Goal: Task Accomplishment & Management: Manage account settings

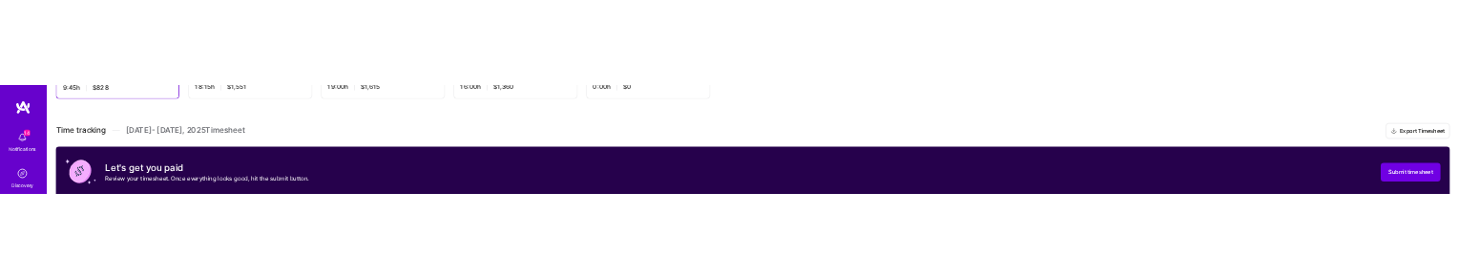
scroll to position [457, 0]
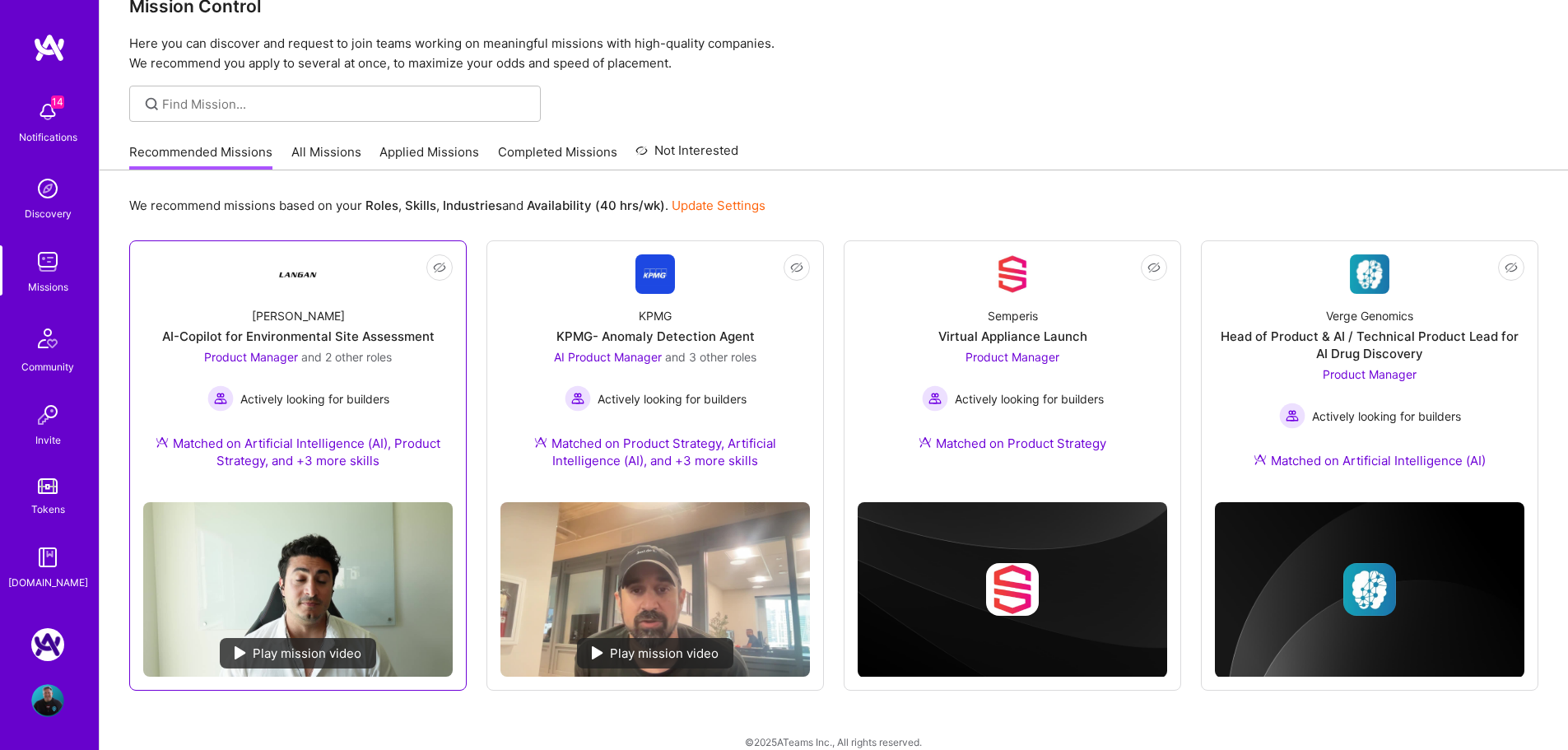
scroll to position [58, 0]
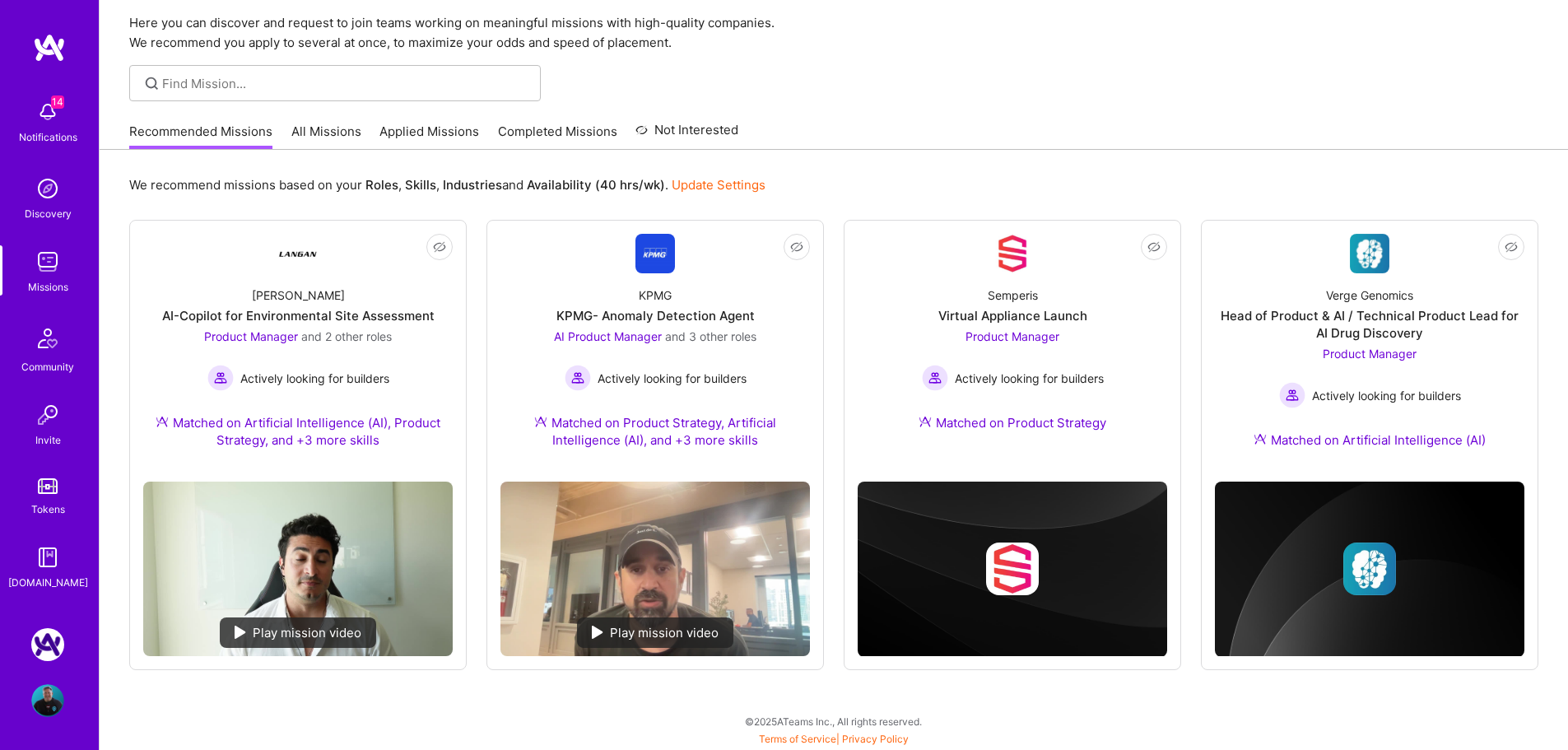
click at [41, 636] on img at bounding box center [47, 644] width 33 height 33
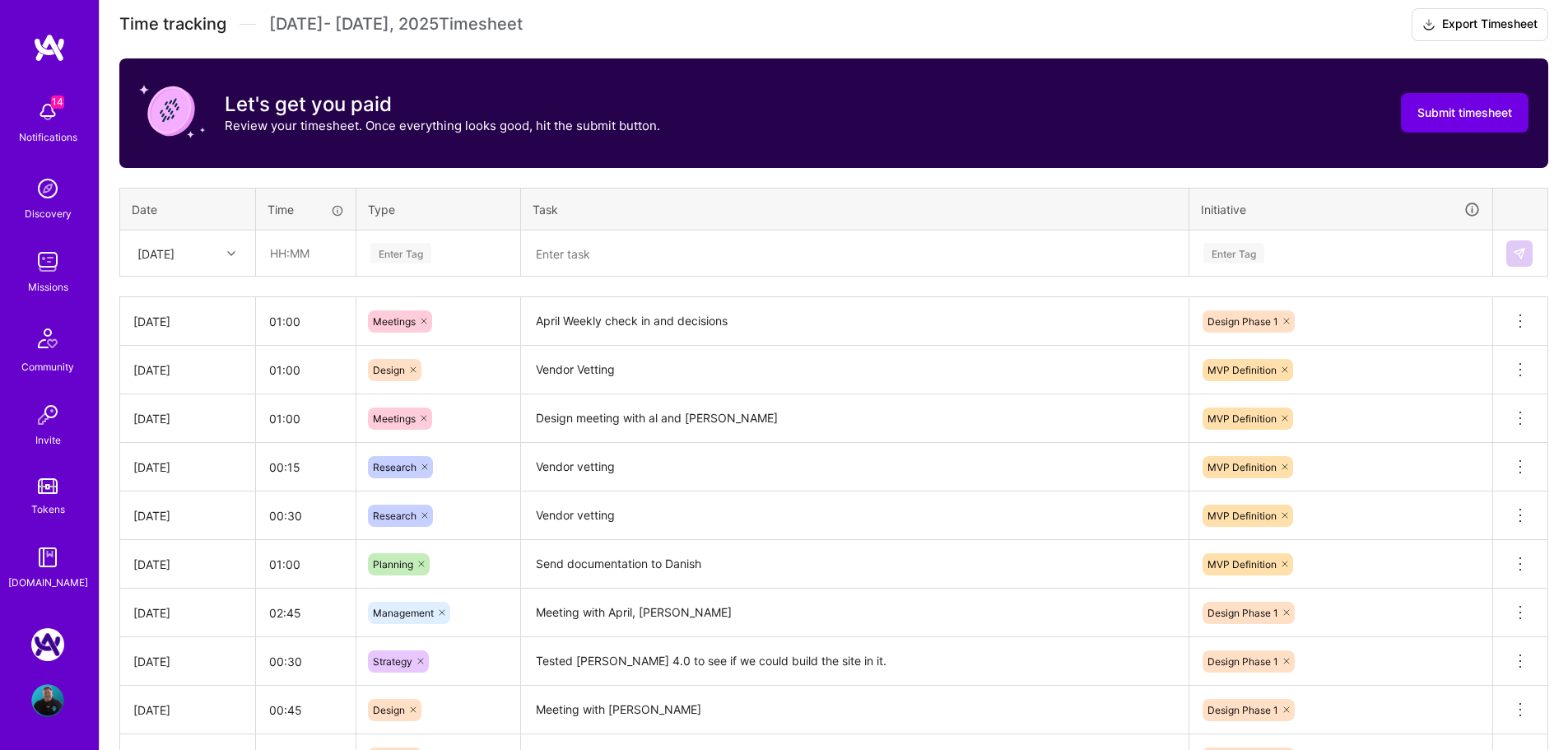
scroll to position [494, 0]
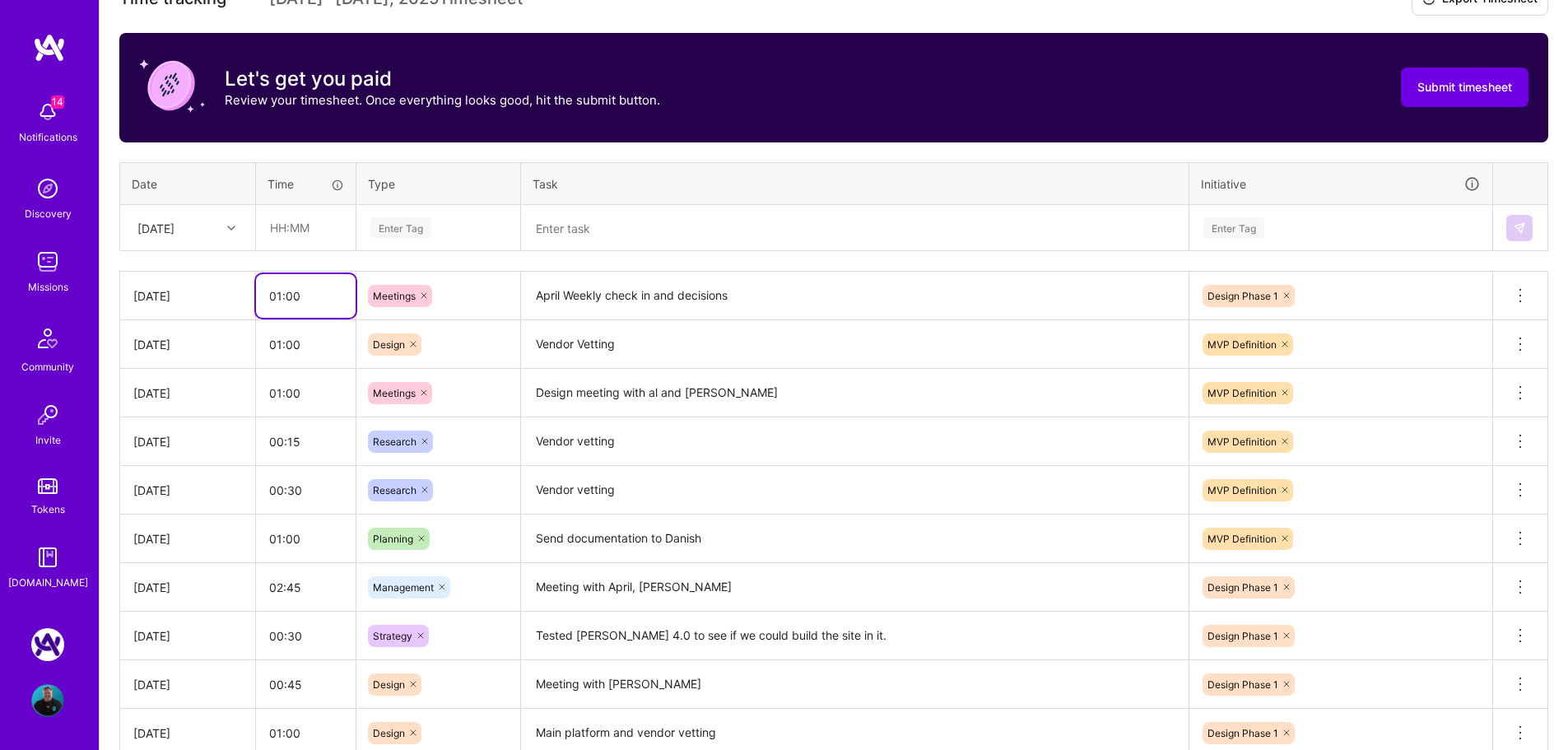
drag, startPoint x: 303, startPoint y: 301, endPoint x: 287, endPoint y: 303, distance: 16.1
click at [287, 303] on input "01:00" at bounding box center [305, 296] width 99 height 44
drag, startPoint x: 298, startPoint y: 296, endPoint x: 285, endPoint y: 299, distance: 13.3
click at [285, 299] on input "01:00" at bounding box center [305, 296] width 99 height 44
type input "01:15"
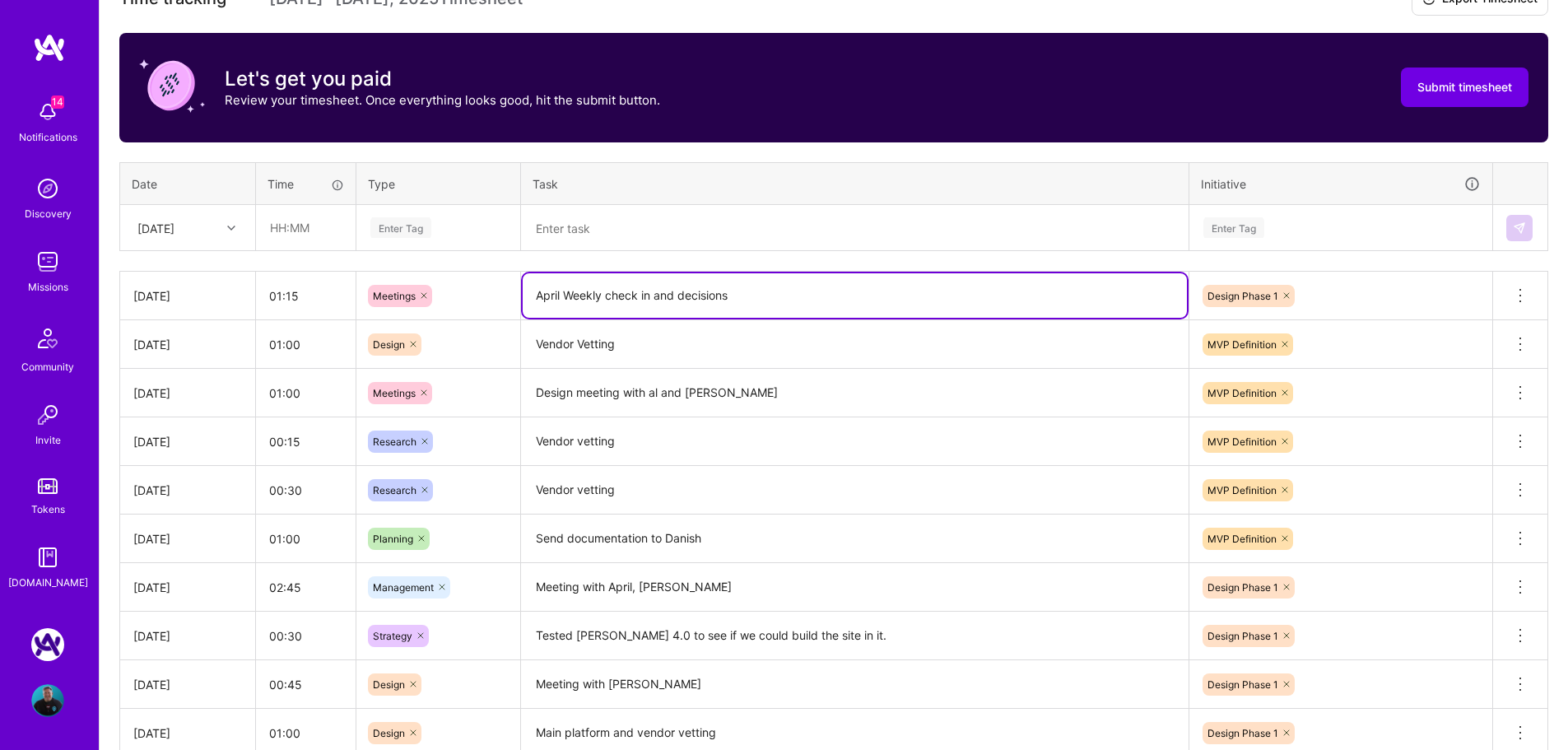
click at [781, 299] on textarea "April Weekly check in and decisions" at bounding box center [855, 296] width 664 height 45
type textarea "April Weekly check in and decisions. Check in with Mike"
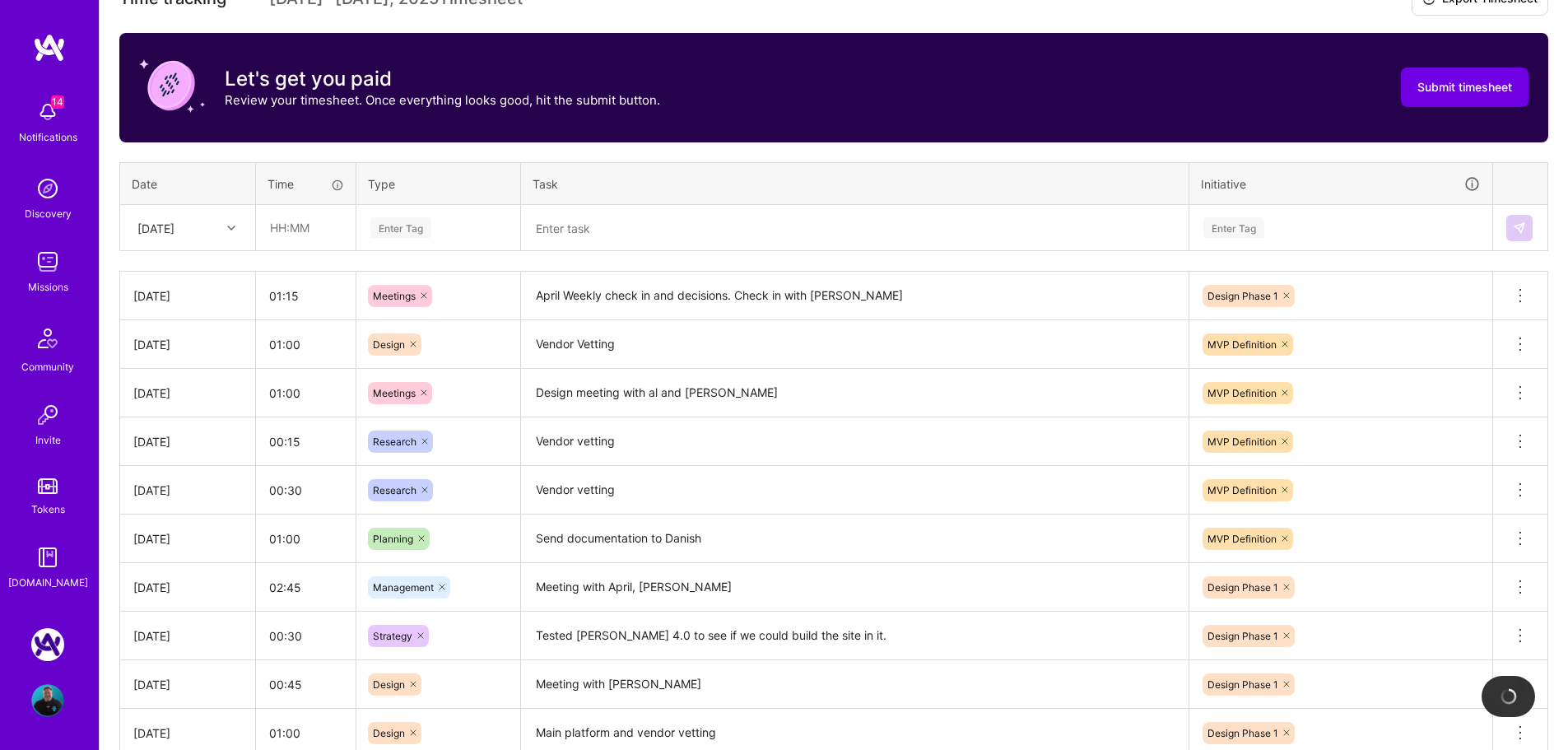
click at [680, 145] on div "Time tracking Aug 1 - Aug 15 , 2025 Timesheet Export Timesheet Let's get you pa…" at bounding box center [833, 392] width 1429 height 819
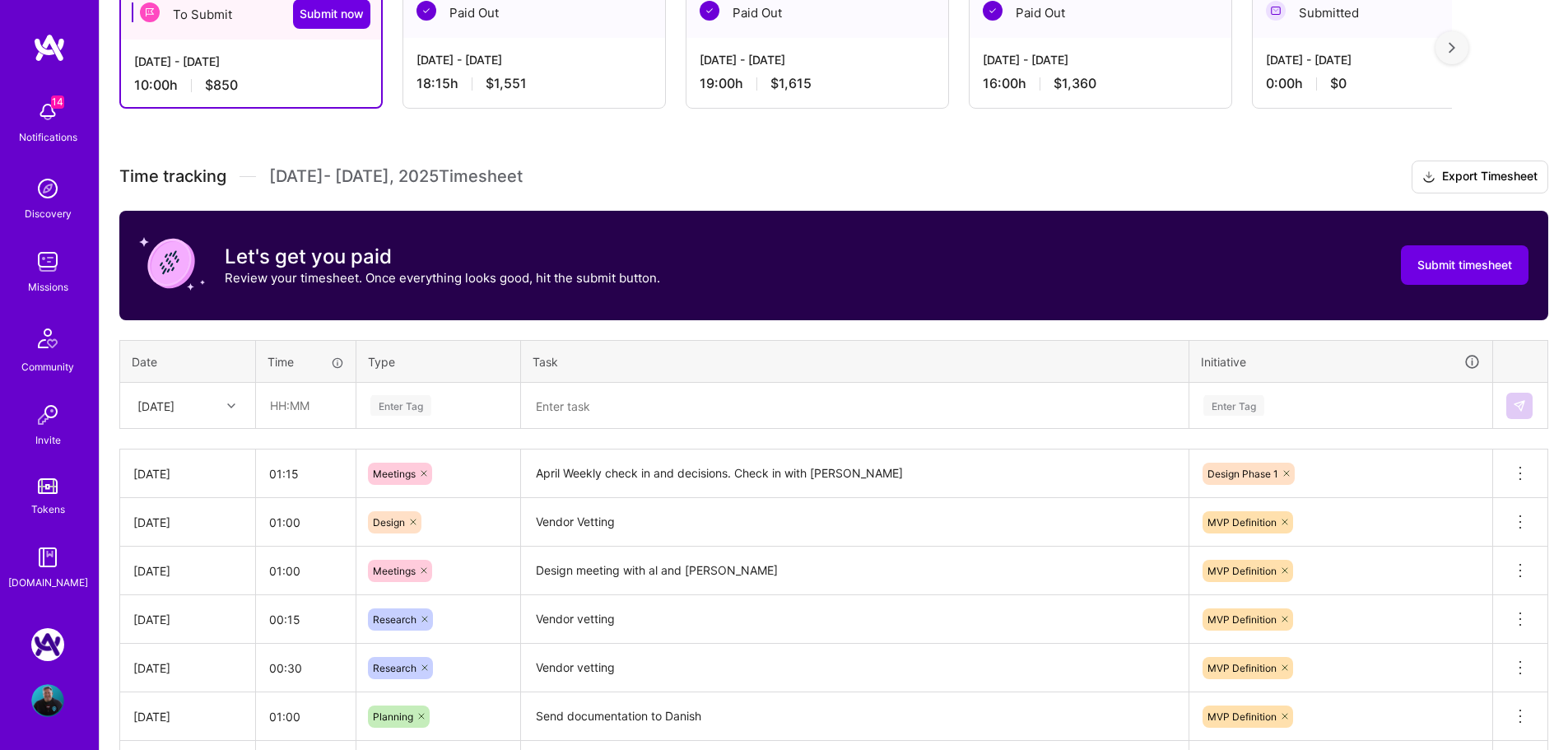
scroll to position [215, 0]
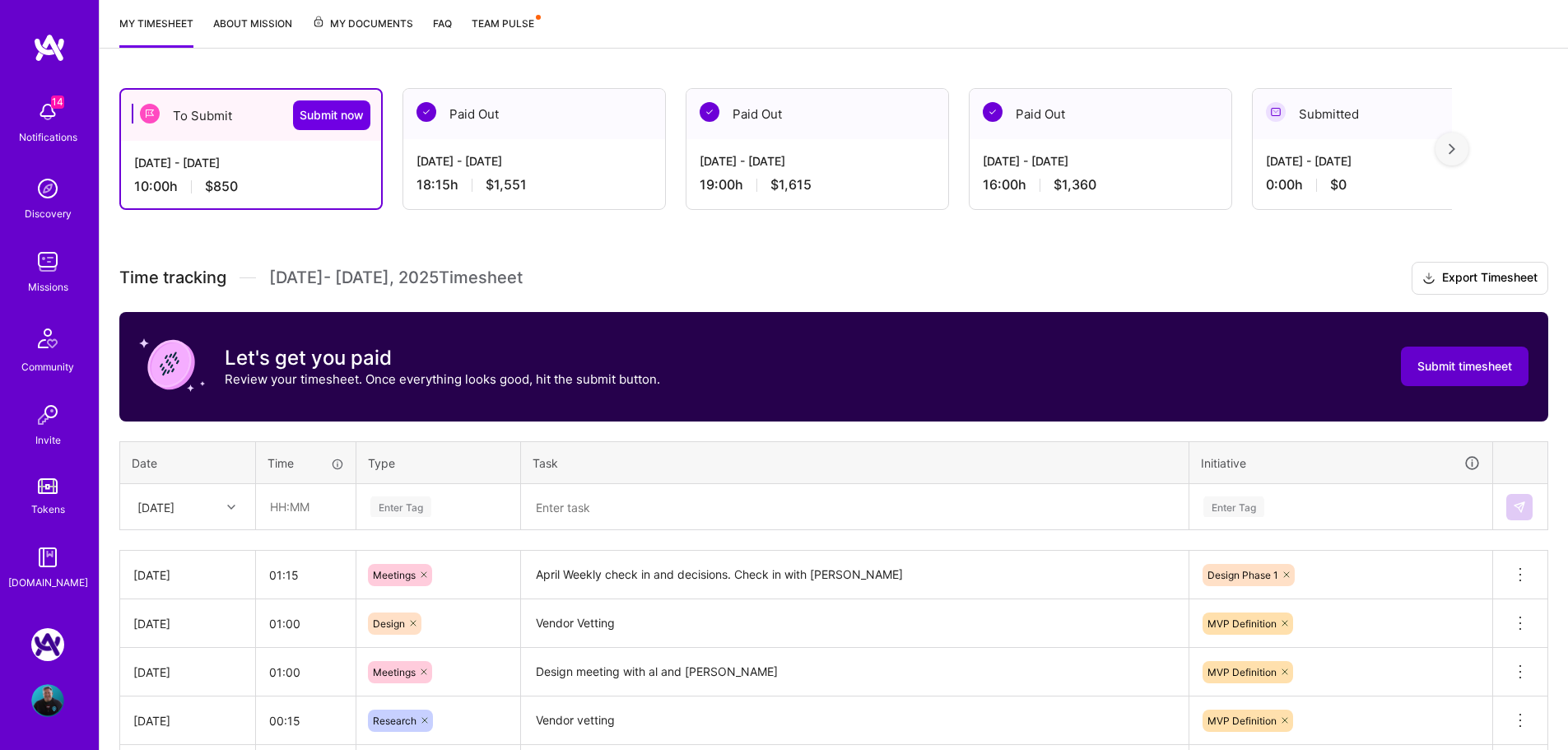
click at [1439, 366] on span "Submit timesheet" at bounding box center [1465, 366] width 95 height 16
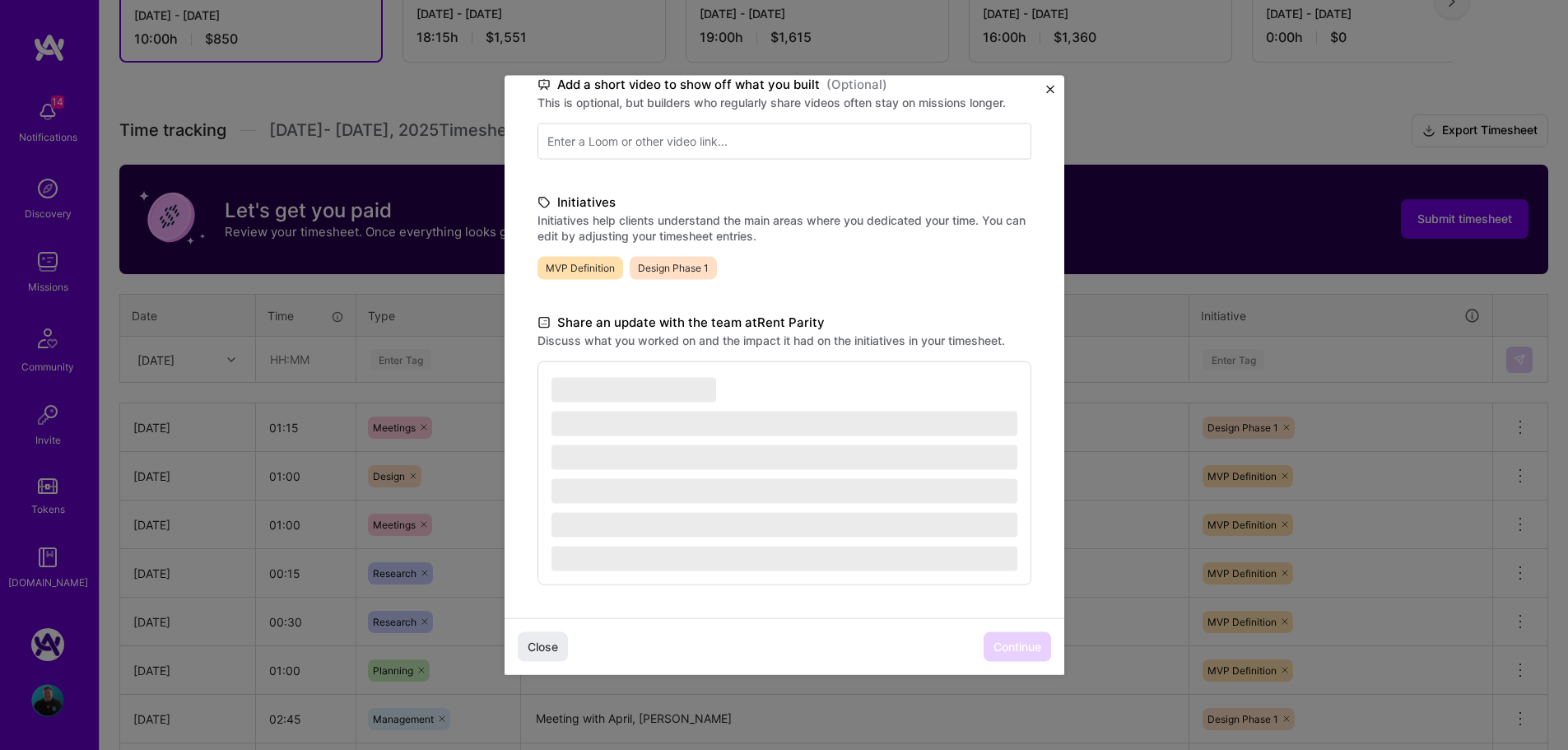
scroll to position [379, 0]
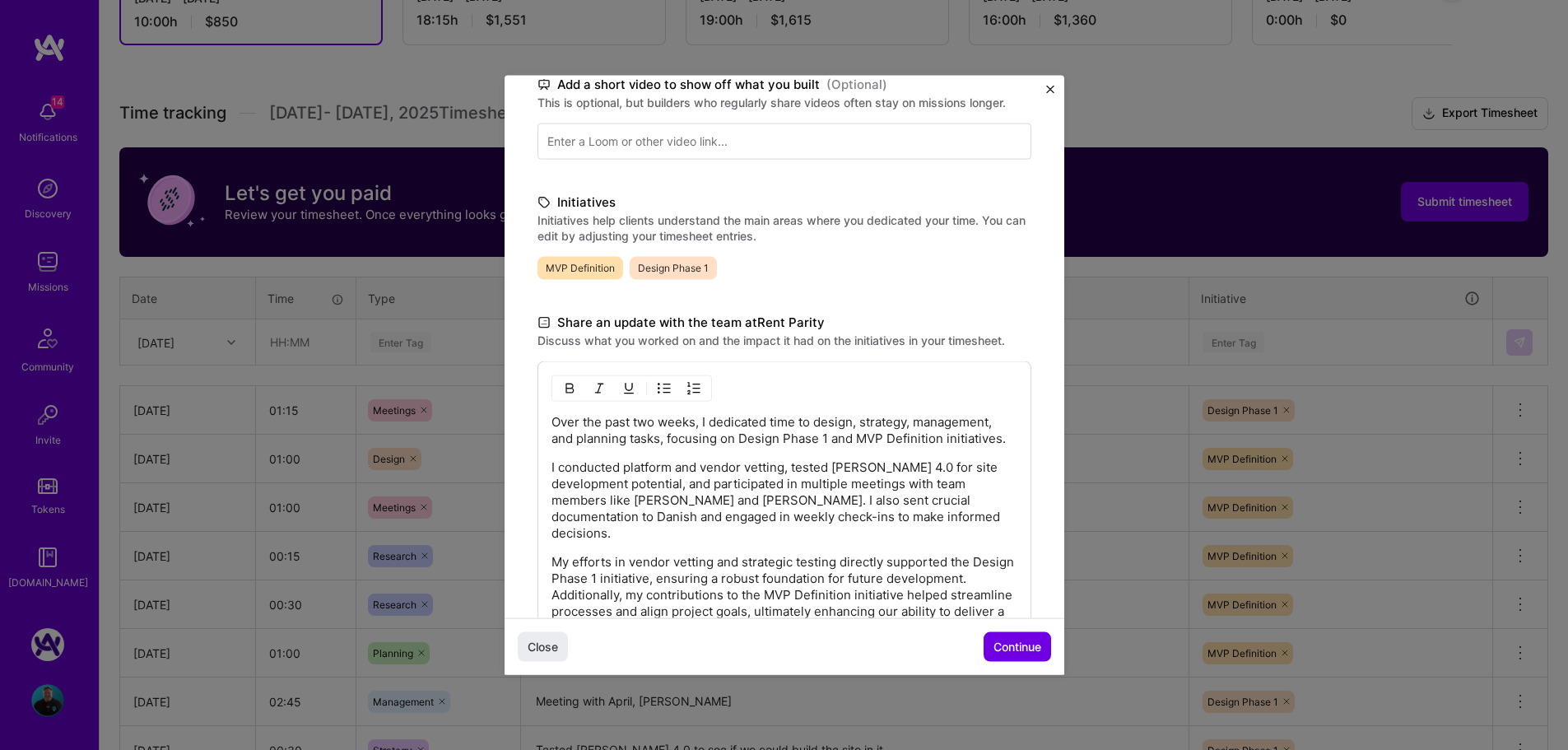
click at [812, 411] on div "Over the past two weeks, I dedicated time to design, strategy, management, and …" at bounding box center [784, 518] width 494 height 316
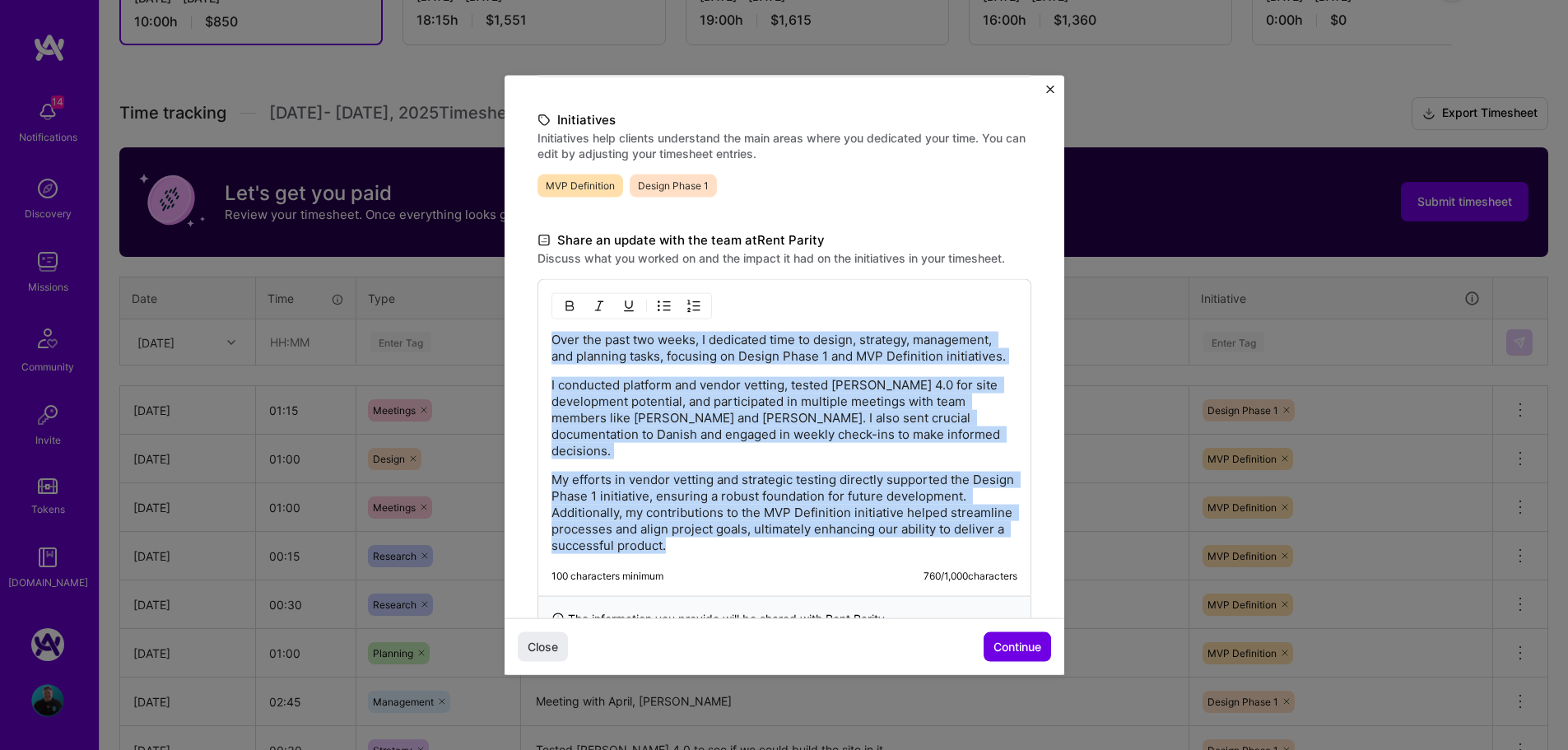
drag, startPoint x: 820, startPoint y: 536, endPoint x: 534, endPoint y: 335, distance: 349.6
click at [534, 335] on div "Demo day Take a moment to reflect on what you've built over the last two weeks …" at bounding box center [784, 195] width 560 height 956
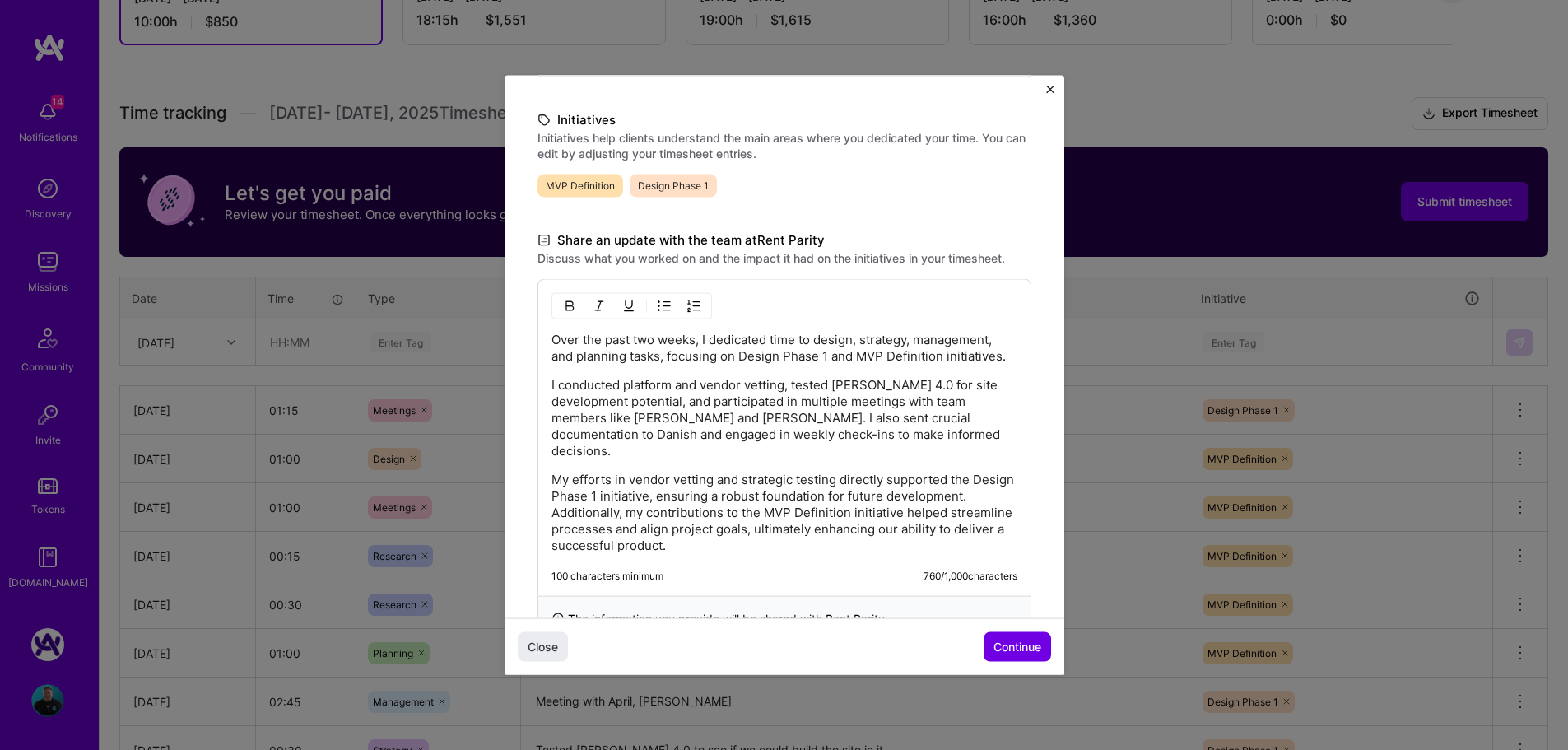
scroll to position [208, 0]
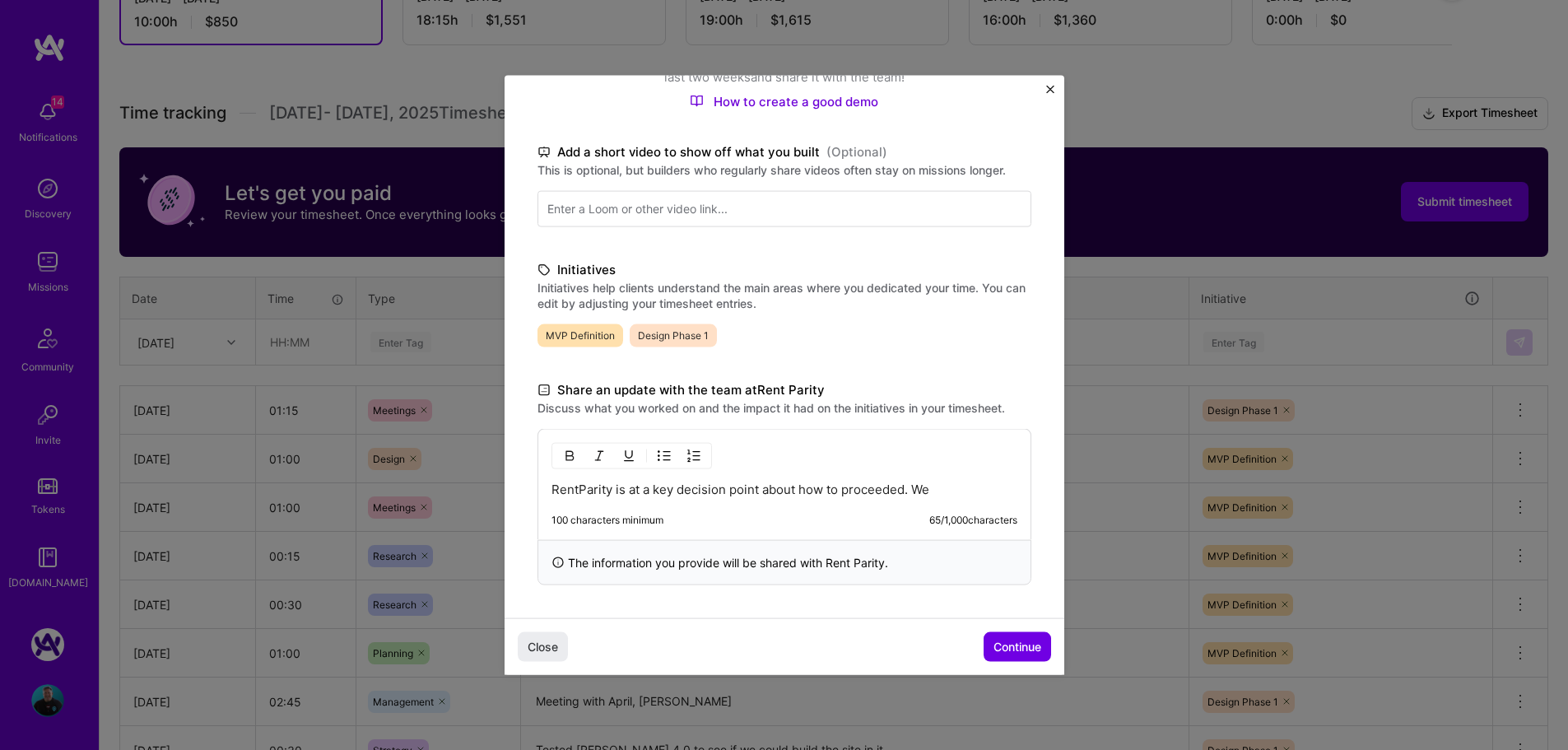
click at [948, 486] on p "RentParity is at a key decision point about how to proceeded. We" at bounding box center [785, 488] width 466 height 16
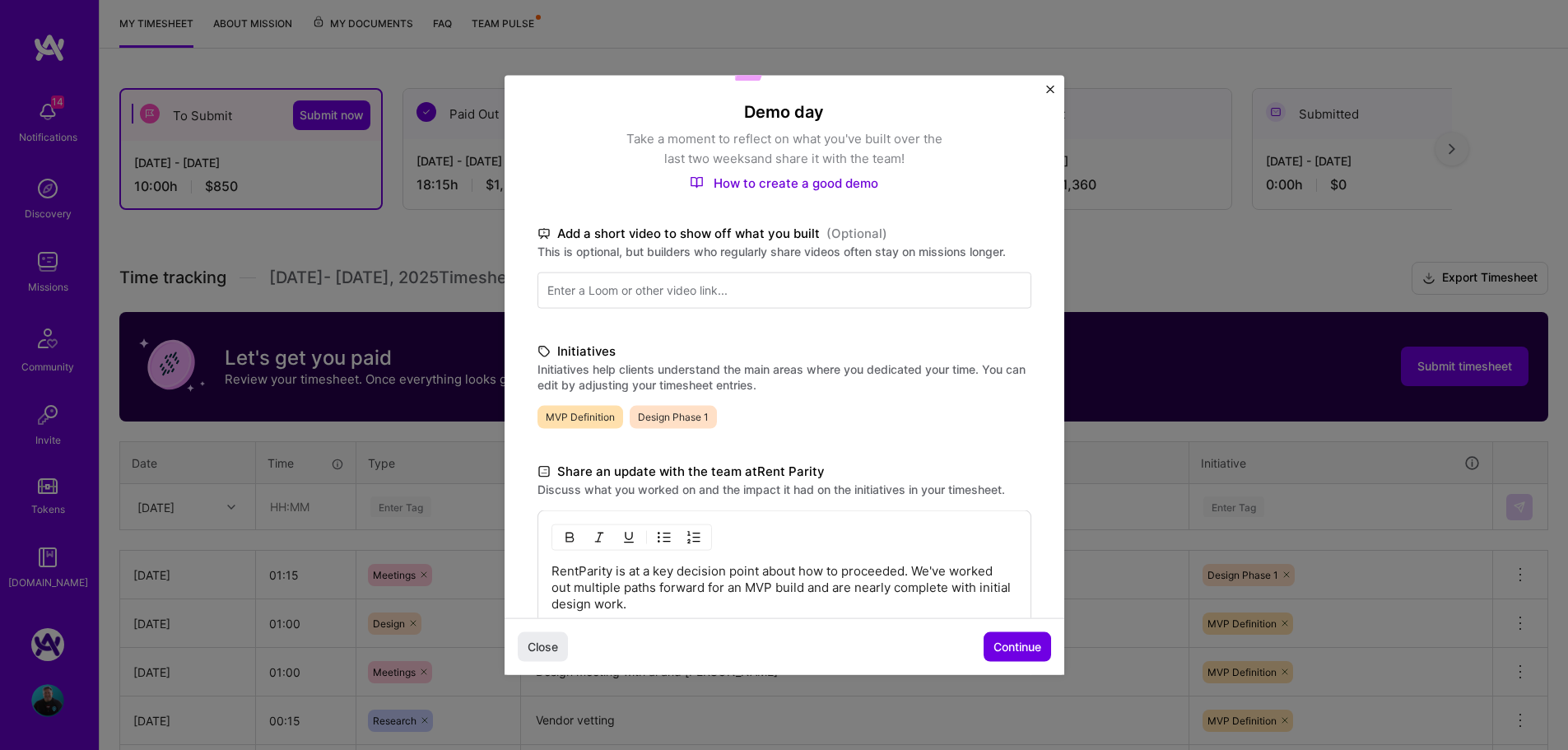
scroll to position [291, 0]
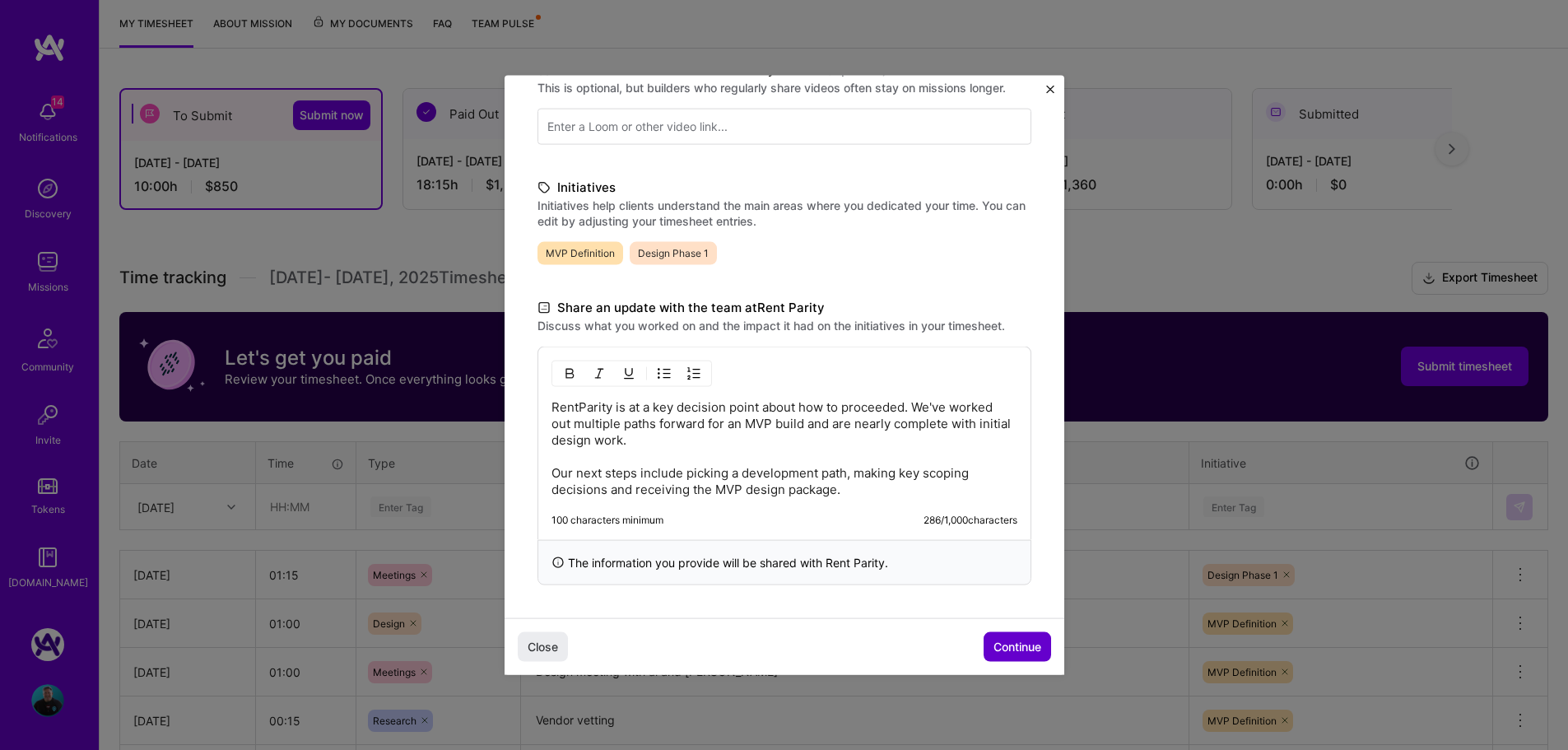
click at [1013, 641] on span "Continue" at bounding box center [1017, 647] width 47 height 16
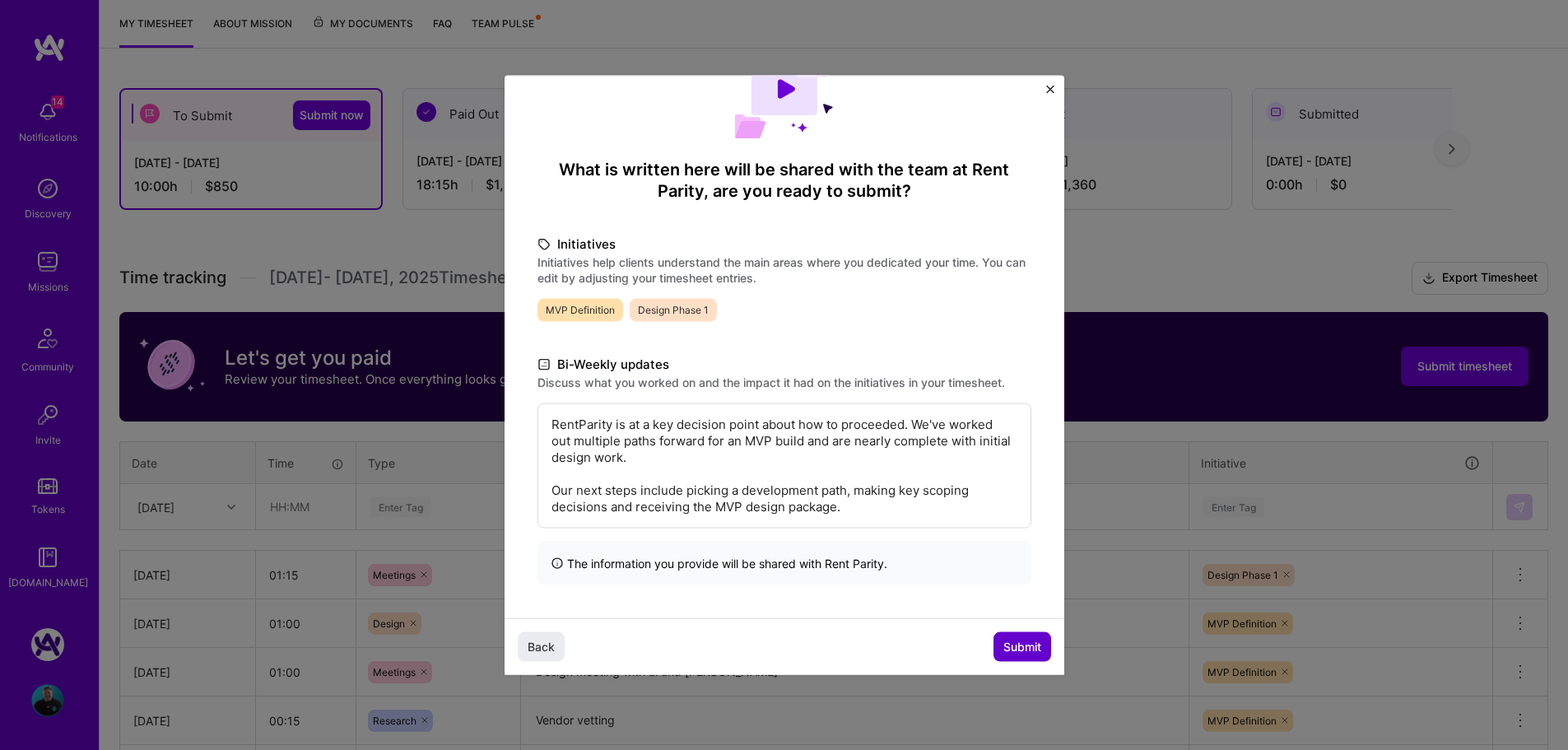
click at [1029, 640] on span "Submit" at bounding box center [1023, 647] width 38 height 16
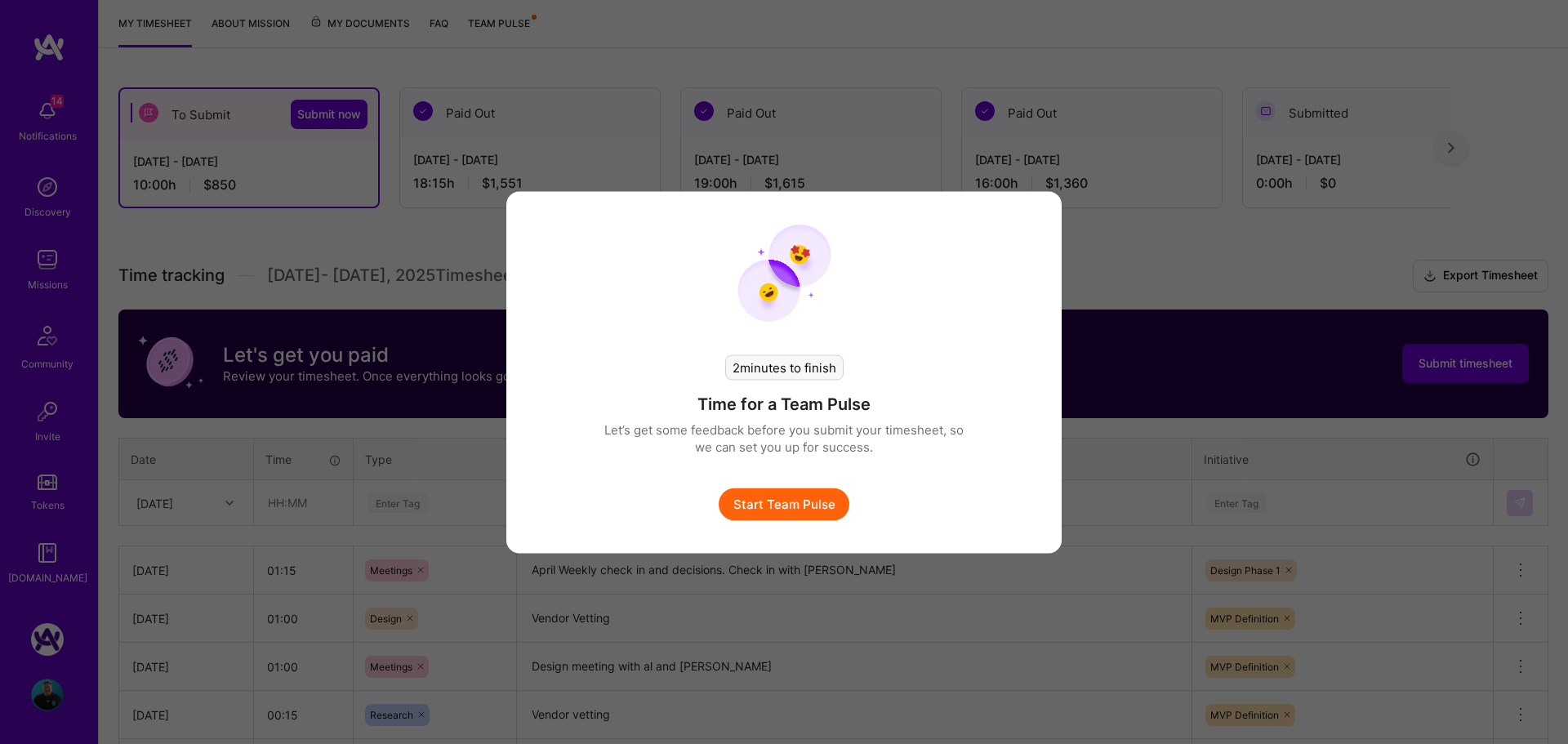
click at [803, 505] on button "Start Team Pulse" at bounding box center [784, 504] width 131 height 32
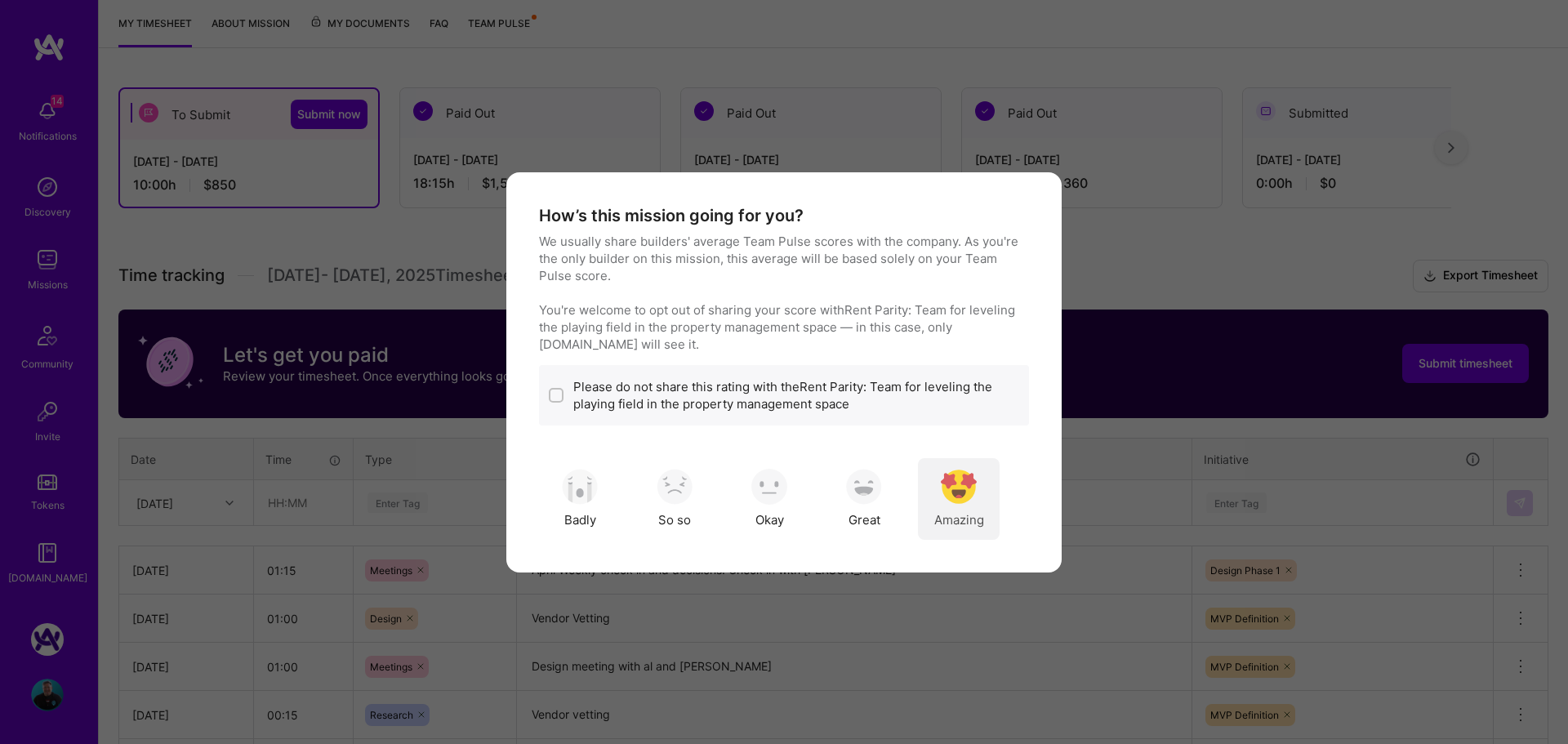
click at [975, 497] on img "modal" at bounding box center [959, 487] width 36 height 36
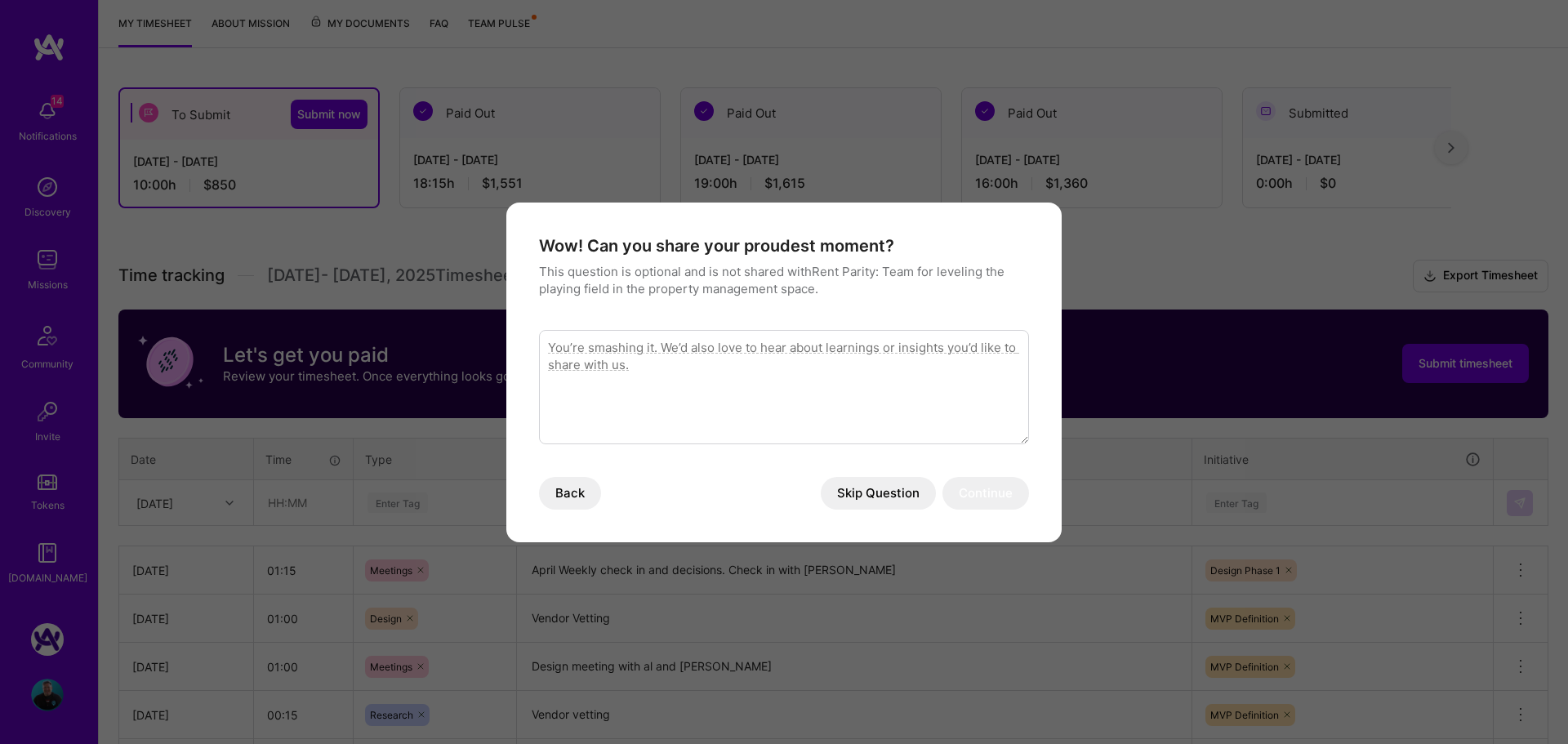
click at [731, 387] on textarea "modal" at bounding box center [784, 387] width 490 height 115
drag, startPoint x: 592, startPoint y: 350, endPoint x: 603, endPoint y: 357, distance: 13.0
click at [603, 357] on textarea "modal" at bounding box center [784, 387] width 490 height 115
click at [673, 378] on textarea "modal" at bounding box center [784, 387] width 490 height 115
type textarea "I love working with April and I think we are doing good, responsible work."
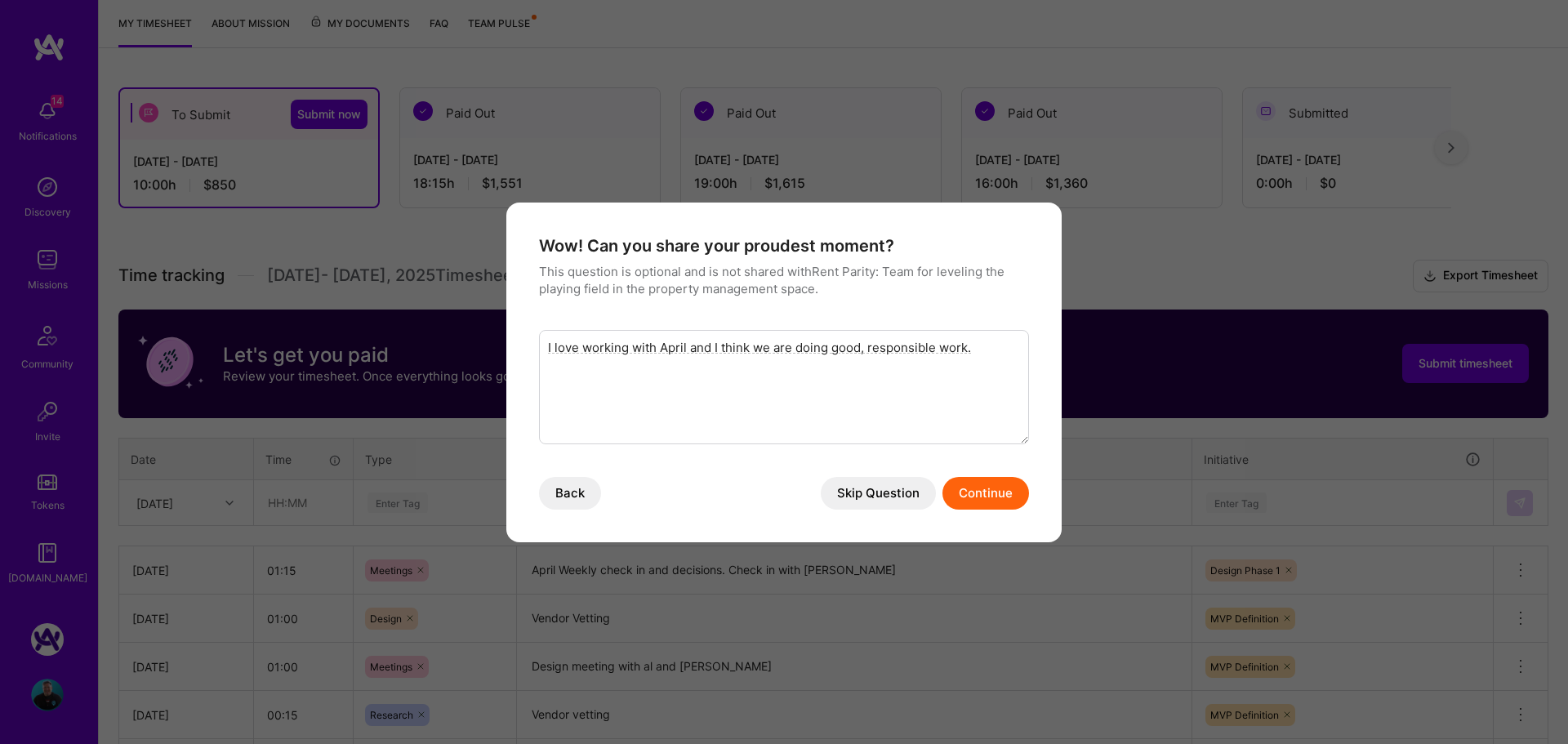
click at [972, 490] on button "Continue" at bounding box center [985, 493] width 86 height 32
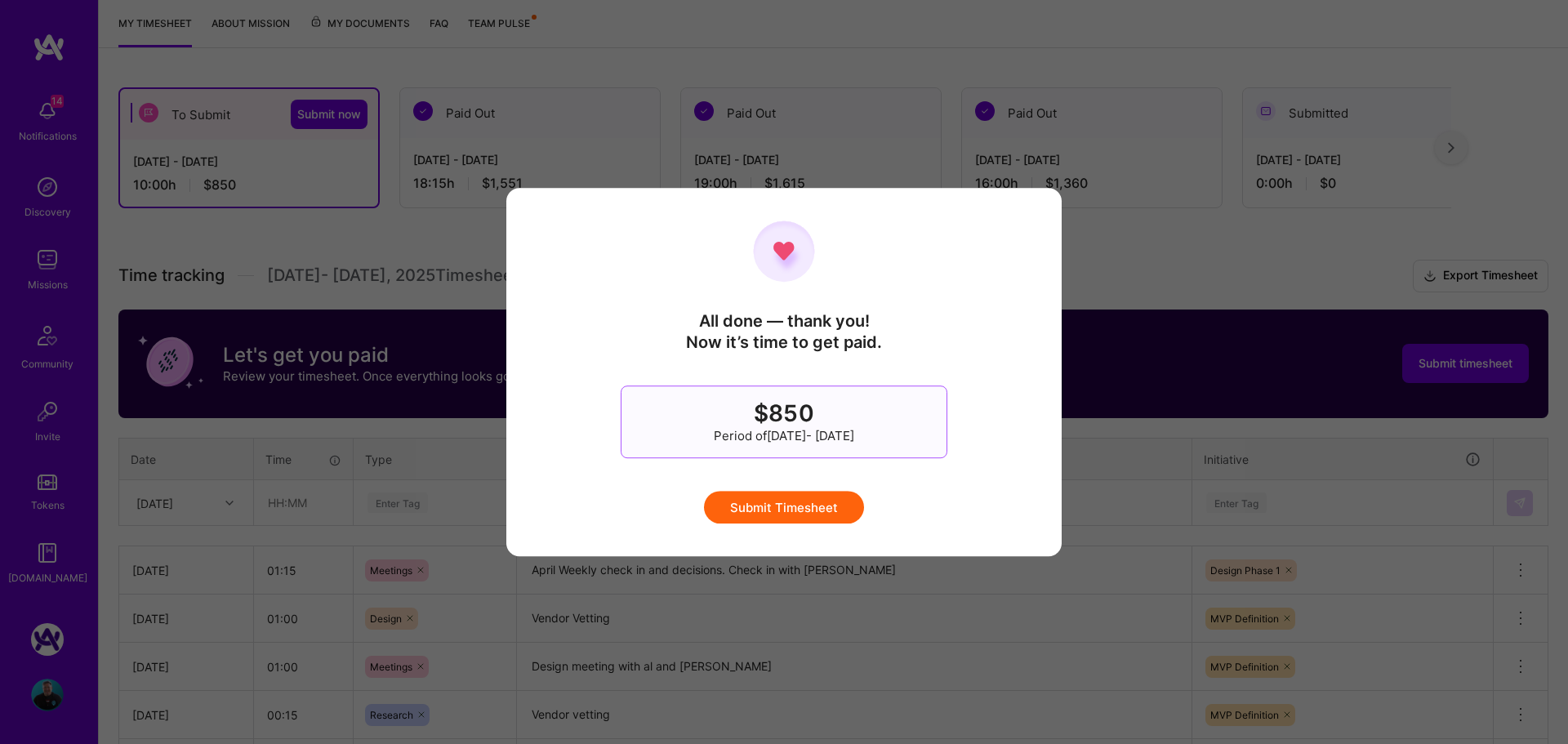
click at [804, 508] on button "Submit Timesheet" at bounding box center [784, 507] width 160 height 32
